Goal: Task Accomplishment & Management: Use online tool/utility

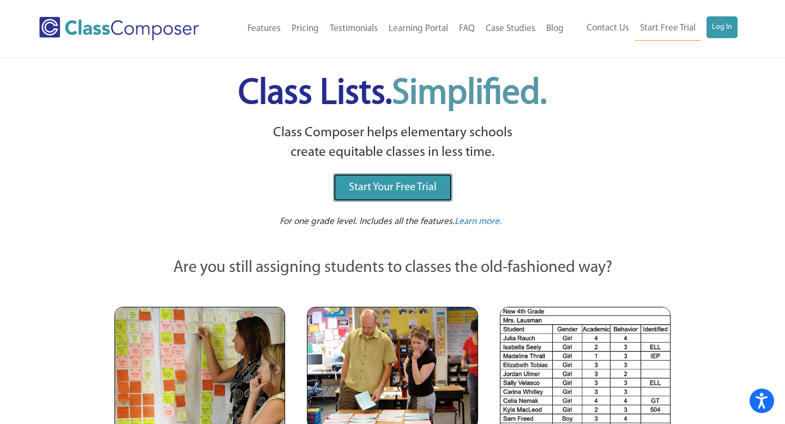
click at [423, 195] on link "Start Your Free Trial" at bounding box center [392, 187] width 119 height 28
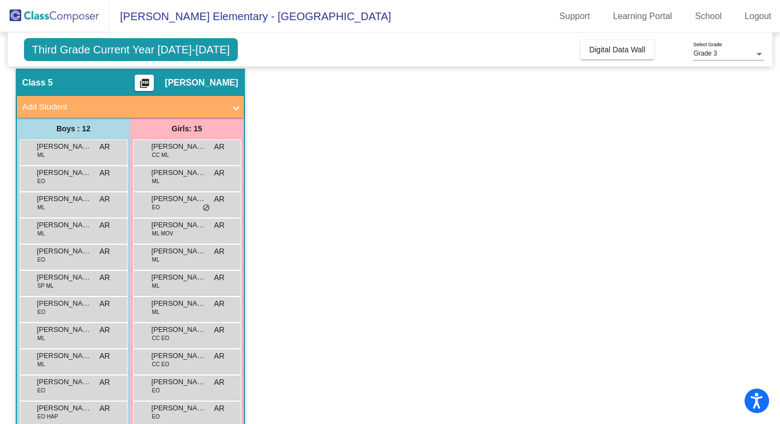
scroll to position [21, 0]
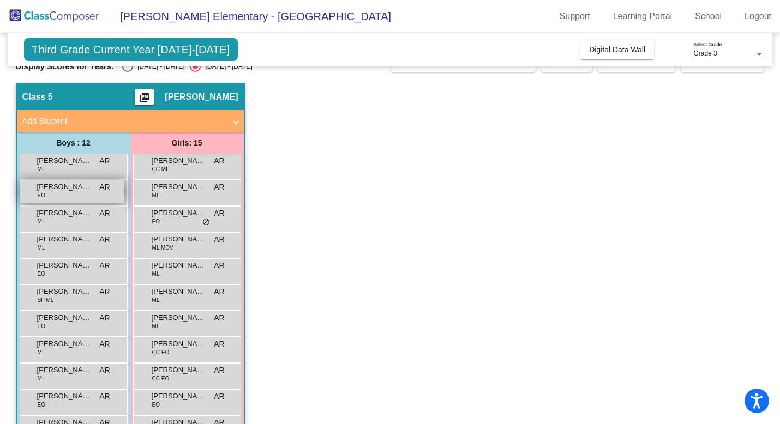
click at [60, 200] on div "Austin Sobhi EO AR lock do_not_disturb_alt" at bounding box center [72, 192] width 104 height 22
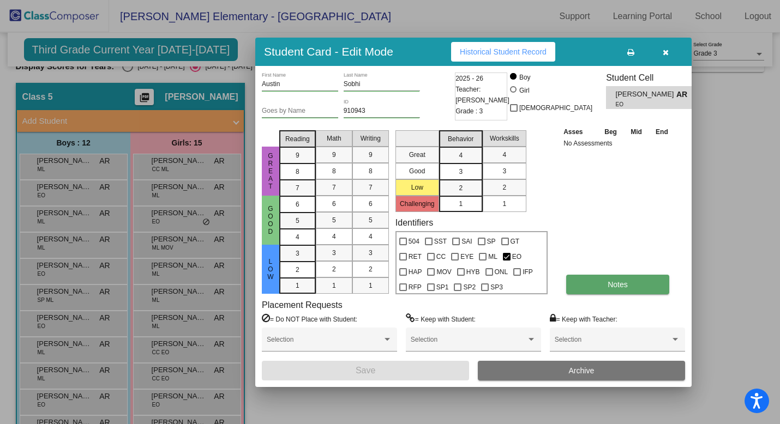
click at [597, 279] on button "Notes" at bounding box center [617, 285] width 103 height 20
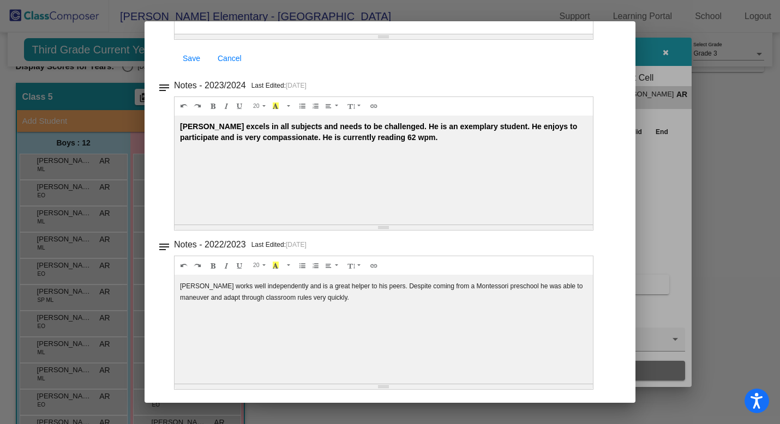
scroll to position [0, 0]
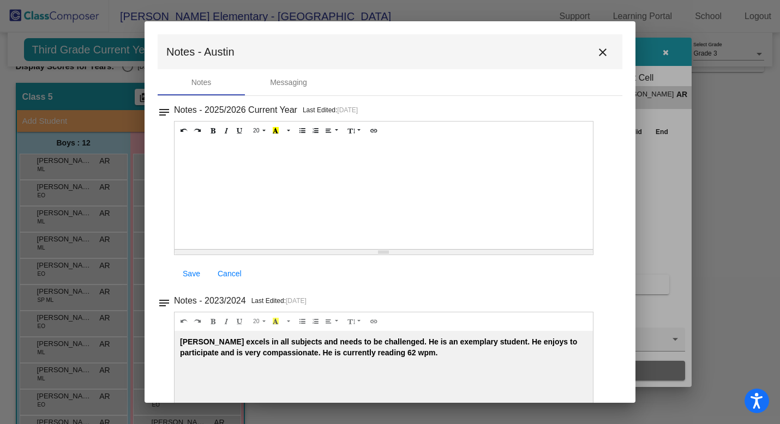
click at [597, 57] on mat-icon "close" at bounding box center [602, 52] width 13 height 13
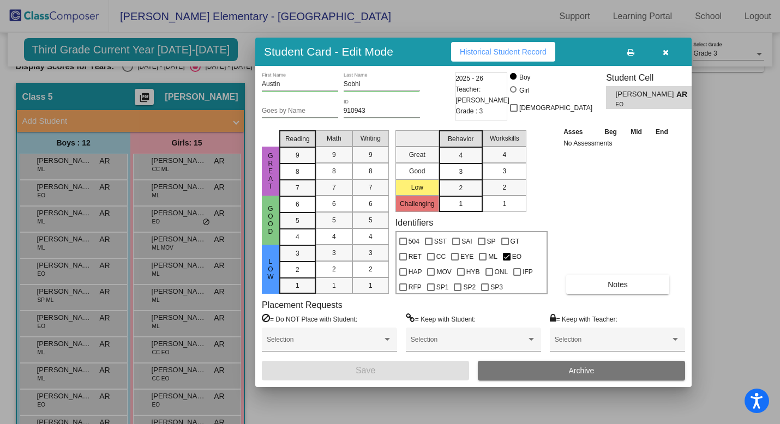
click at [660, 52] on button "button" at bounding box center [665, 52] width 35 height 20
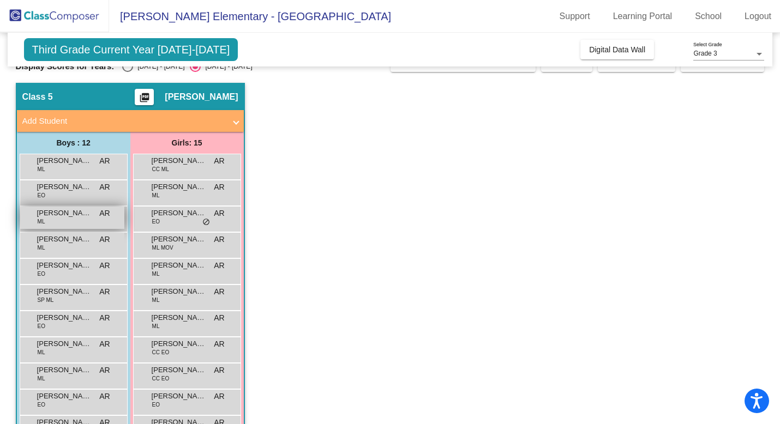
click at [75, 227] on div "Carlos Gomez Sanchez ML AR lock do_not_disturb_alt" at bounding box center [72, 218] width 104 height 22
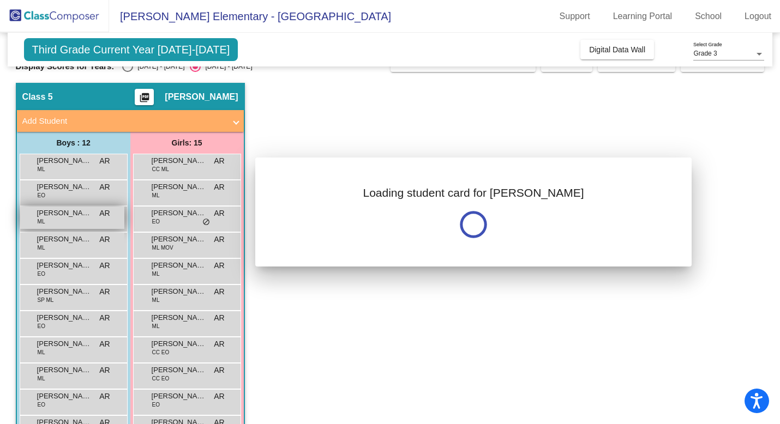
click at [75, 227] on div at bounding box center [390, 212] width 780 height 424
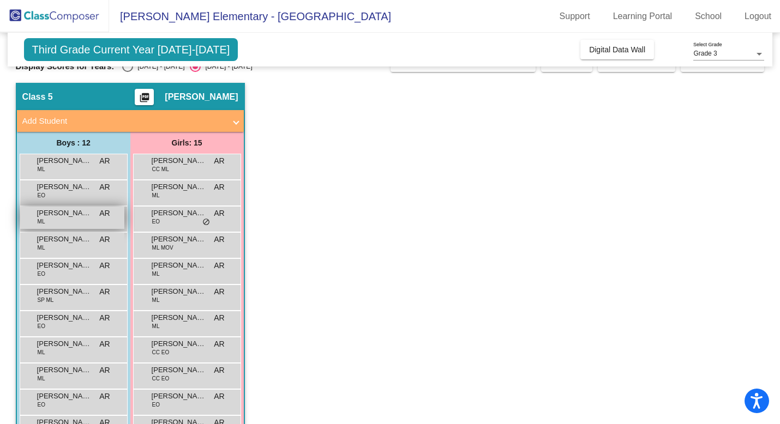
click at [74, 214] on span "Carlos Gomez Sanchez" at bounding box center [64, 213] width 55 height 11
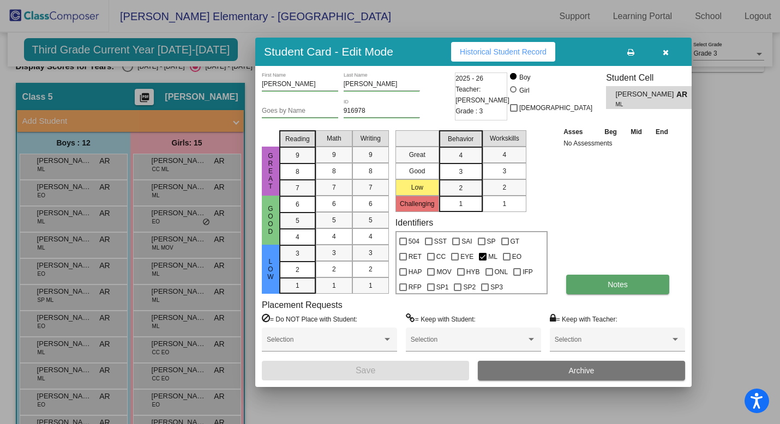
click at [604, 283] on button "Notes" at bounding box center [617, 285] width 103 height 20
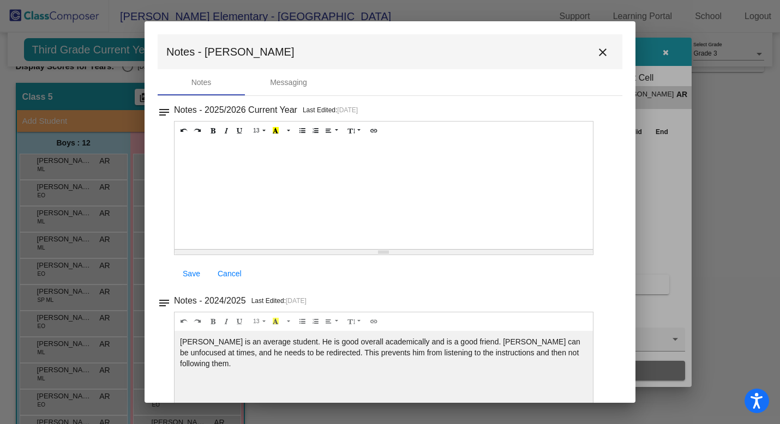
click at [596, 53] on mat-icon "close" at bounding box center [602, 52] width 13 height 13
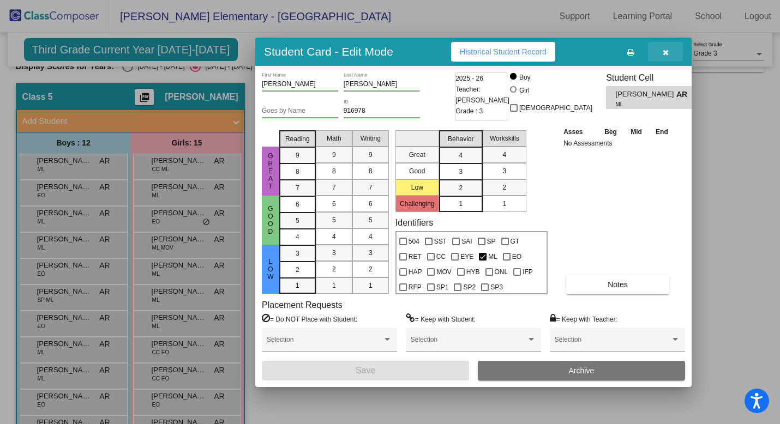
click at [663, 52] on icon "button" at bounding box center [666, 53] width 6 height 8
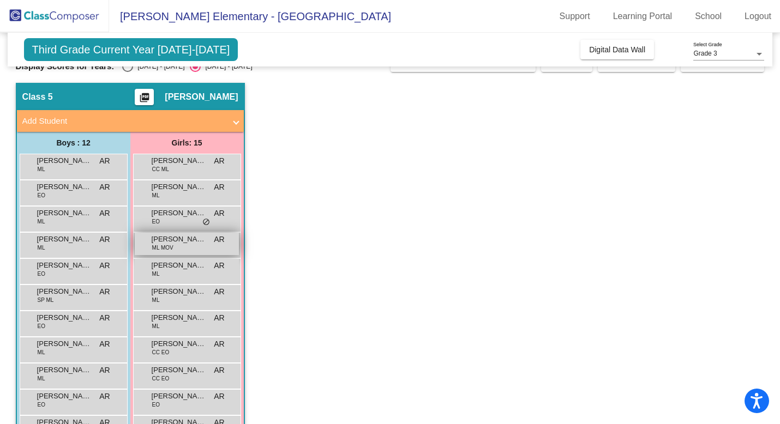
click at [180, 243] on span "Amaya Chavez Landa" at bounding box center [179, 239] width 55 height 11
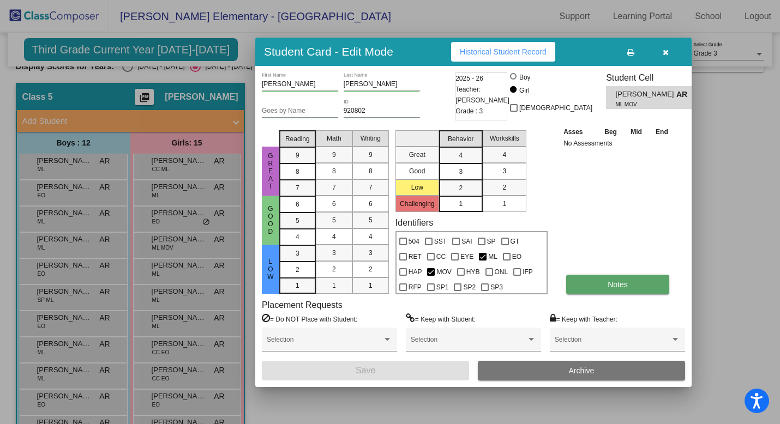
click at [585, 281] on button "Notes" at bounding box center [617, 285] width 103 height 20
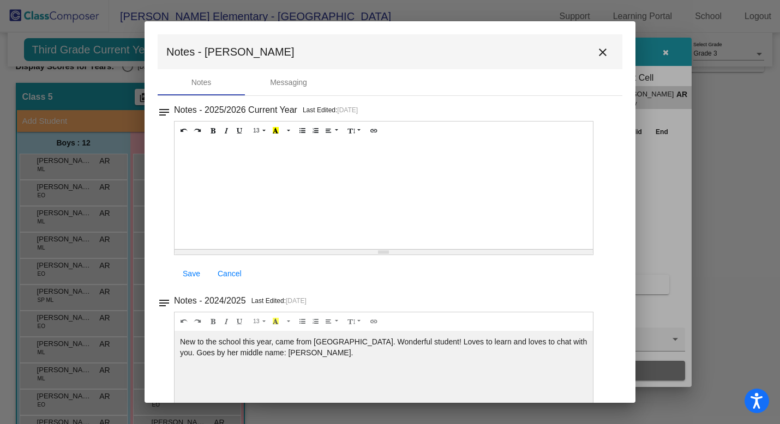
click at [598, 49] on mat-icon "close" at bounding box center [602, 52] width 13 height 13
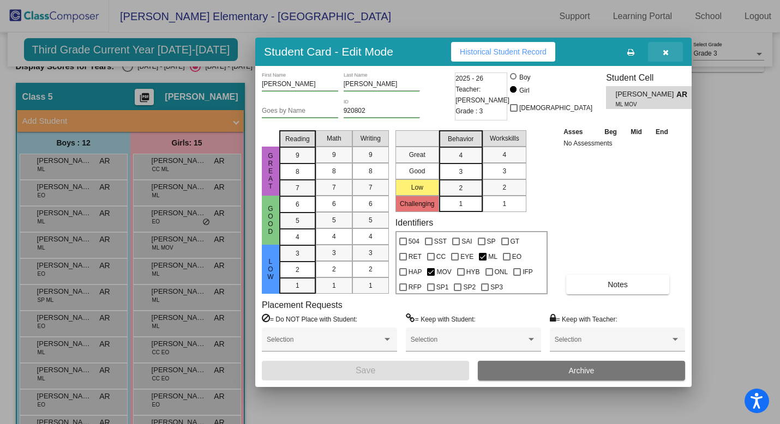
click at [670, 48] on button "button" at bounding box center [665, 52] width 35 height 20
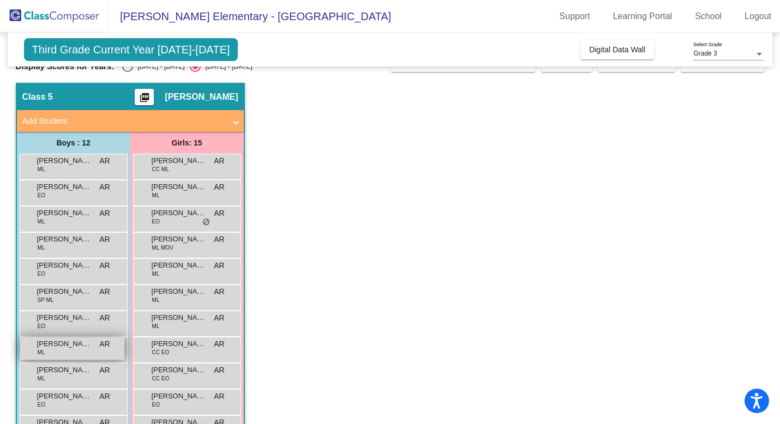
scroll to position [22, 0]
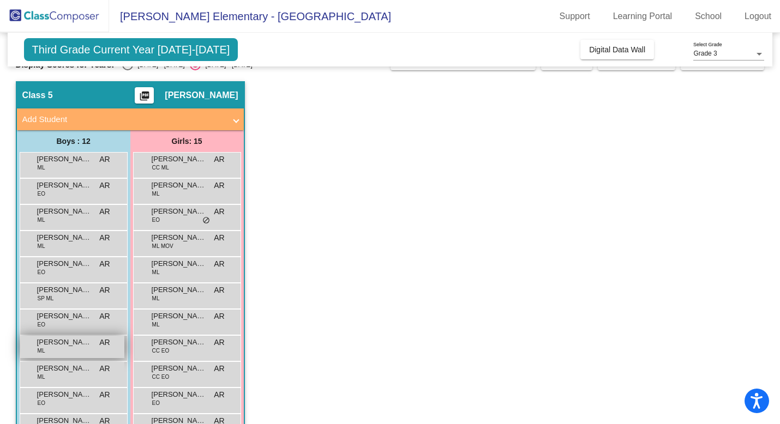
click at [73, 349] on div "Jarmen Muñante Torres ML AR lock do_not_disturb_alt" at bounding box center [72, 347] width 104 height 22
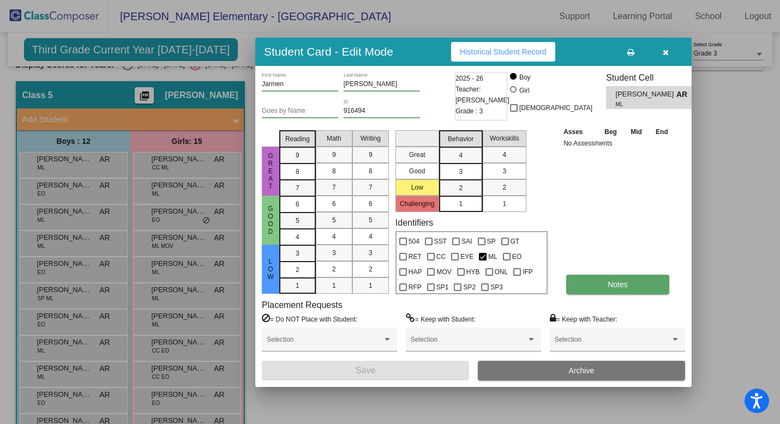
click at [596, 281] on button "Notes" at bounding box center [617, 285] width 103 height 20
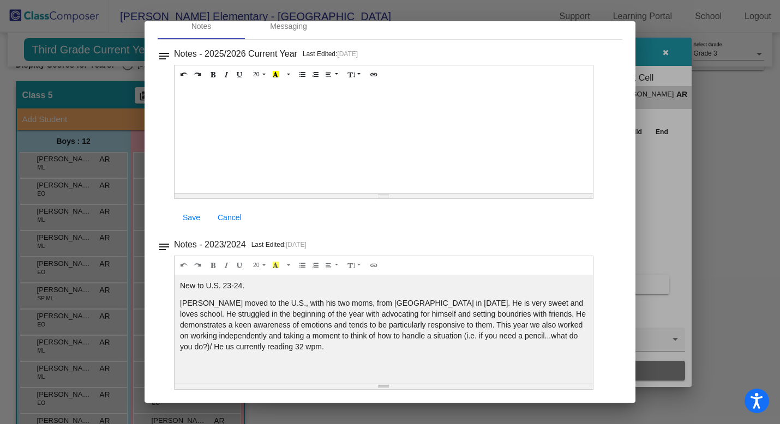
scroll to position [0, 0]
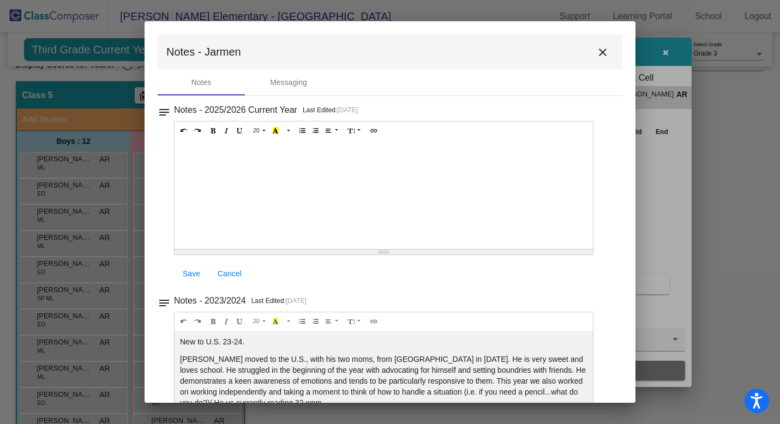
click at [599, 48] on mat-icon "close" at bounding box center [602, 52] width 13 height 13
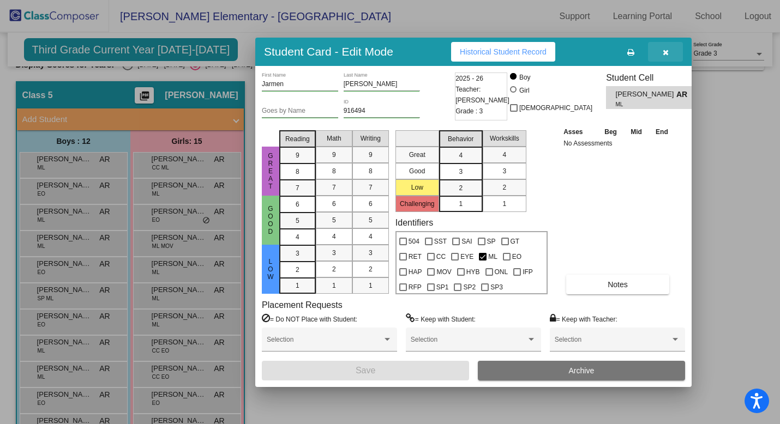
click at [665, 53] on icon "button" at bounding box center [666, 53] width 6 height 8
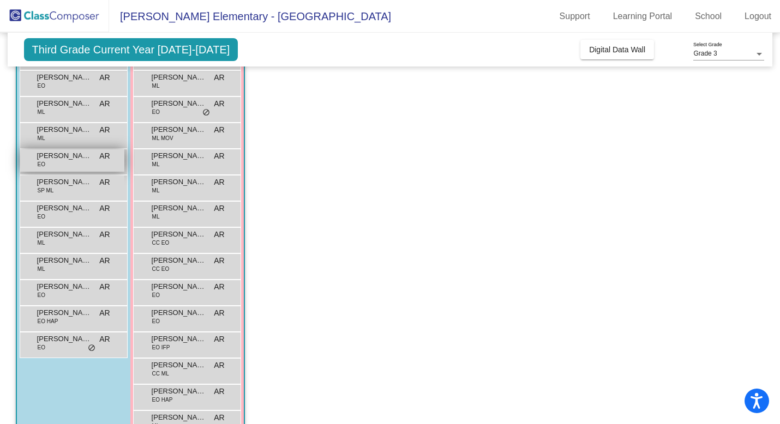
scroll to position [160, 0]
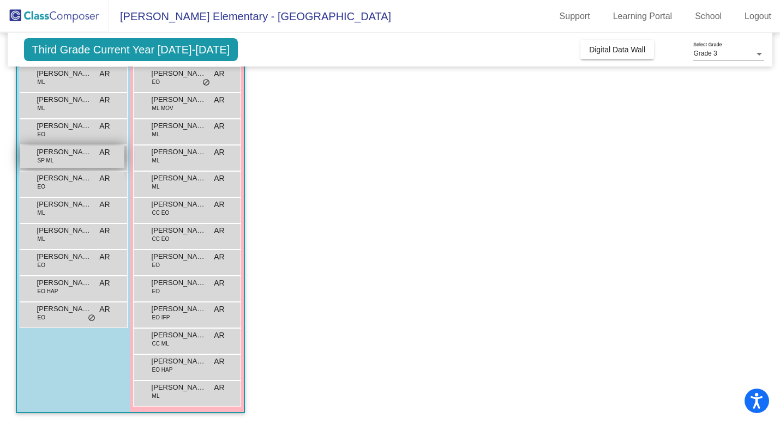
click at [64, 156] on span "Isaias Rendon-Bonilla" at bounding box center [64, 152] width 55 height 11
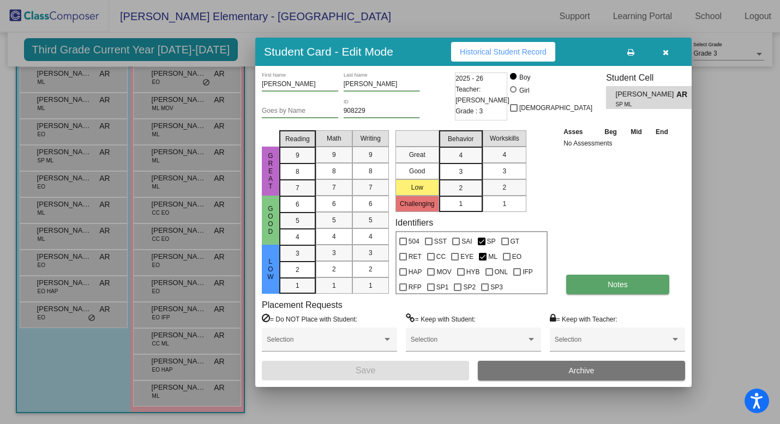
click at [637, 292] on button "Notes" at bounding box center [617, 285] width 103 height 20
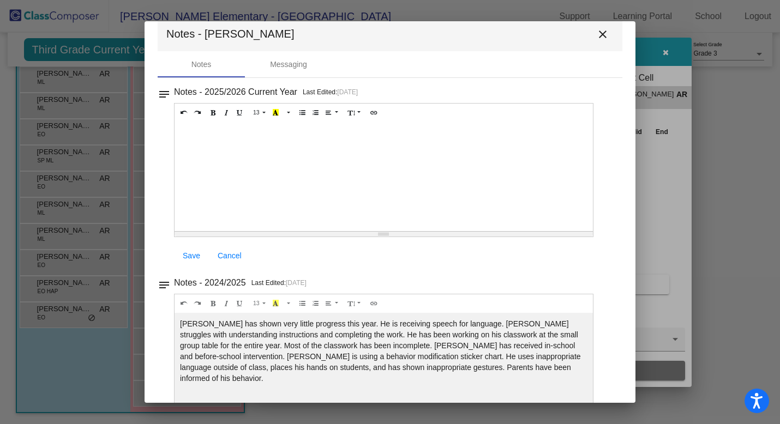
scroll to position [0, 0]
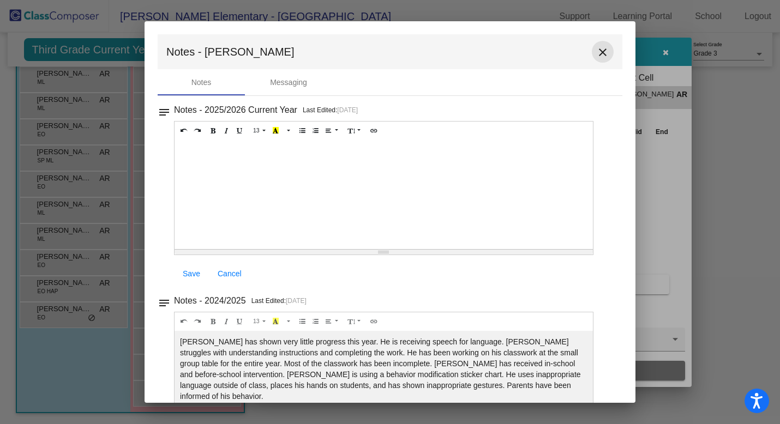
click at [602, 51] on mat-icon "close" at bounding box center [602, 52] width 13 height 13
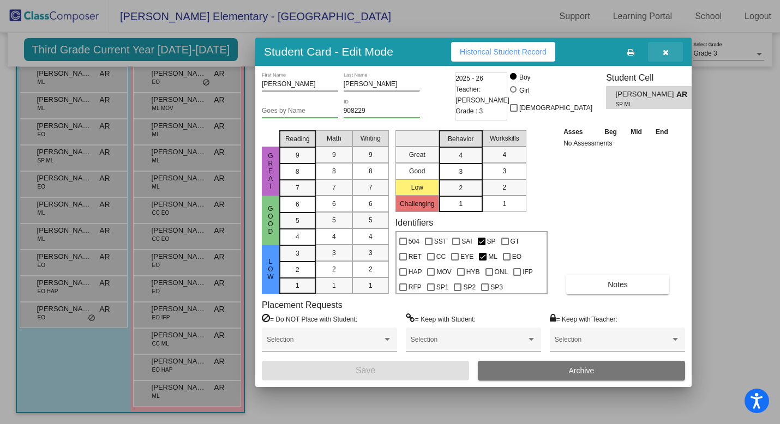
click at [666, 54] on icon "button" at bounding box center [666, 53] width 6 height 8
